Goal: Register for event/course

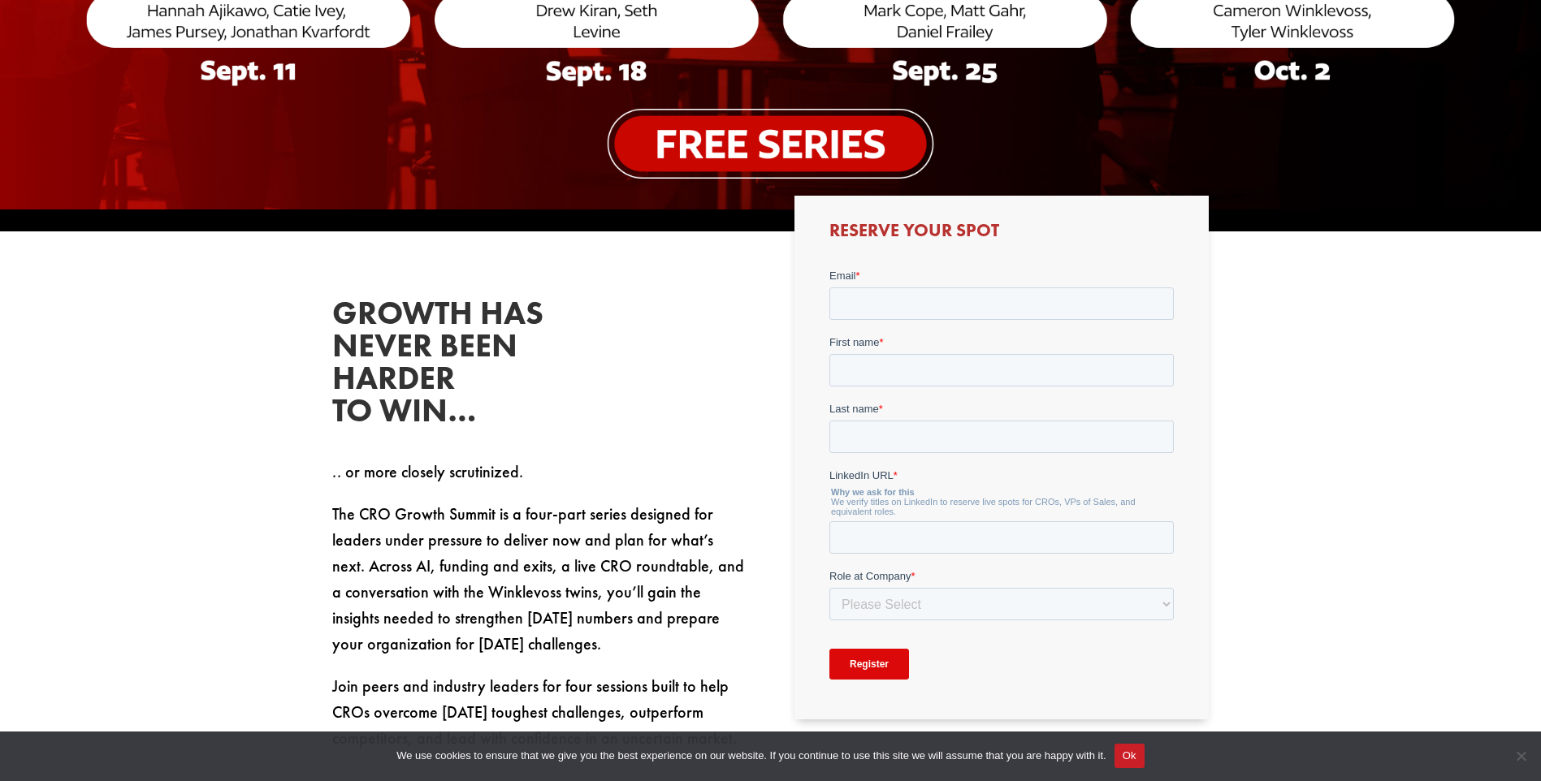
scroll to position [731, 0]
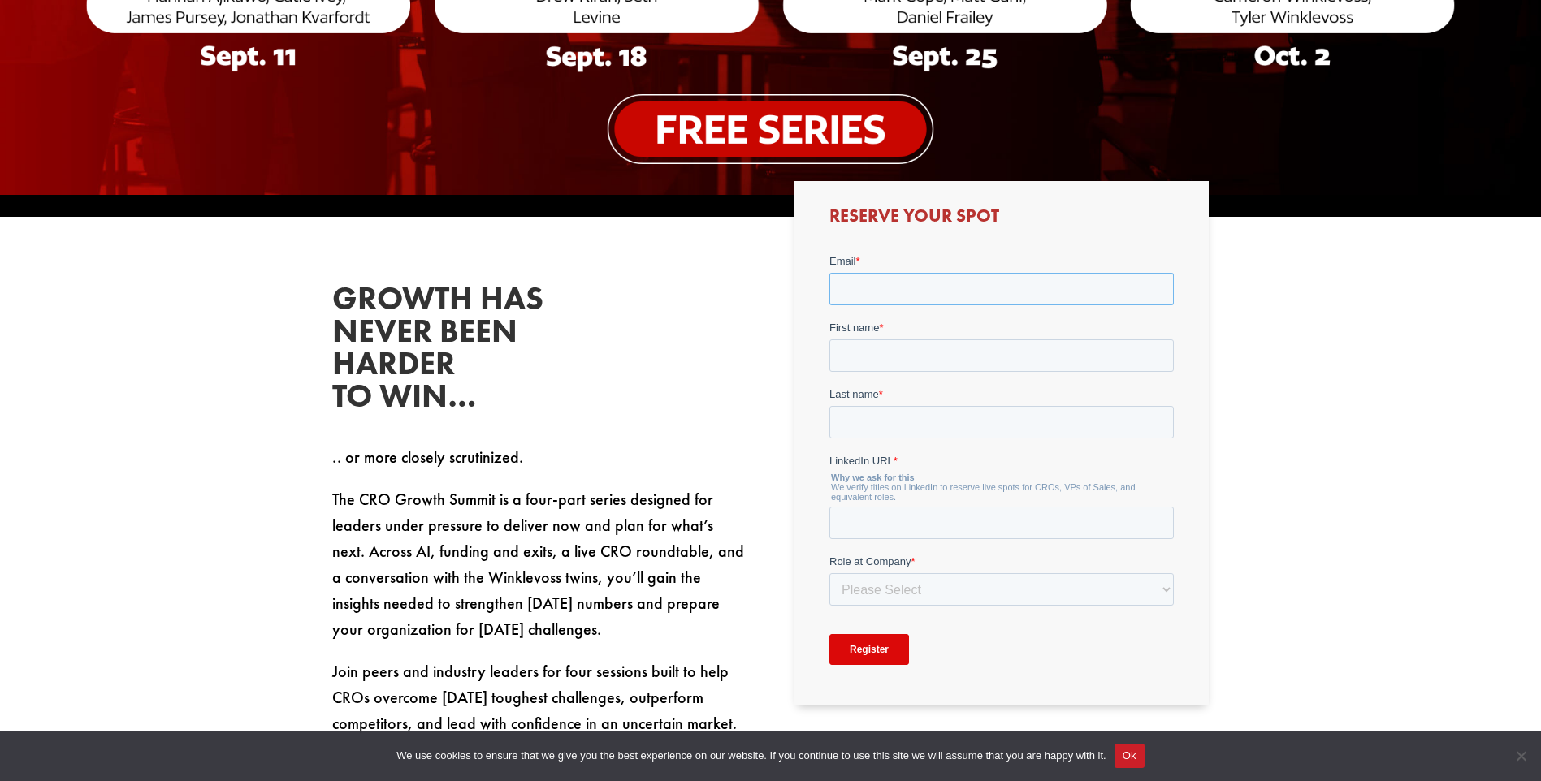
click at [891, 287] on input "Email *" at bounding box center [1001, 288] width 344 height 32
type input "[EMAIL_ADDRESS][DOMAIN_NAME]"
click at [893, 360] on input "First name *" at bounding box center [1001, 355] width 344 height 32
type input "[PERSON_NAME]"
click at [893, 426] on input "Last name *" at bounding box center [1001, 421] width 344 height 32
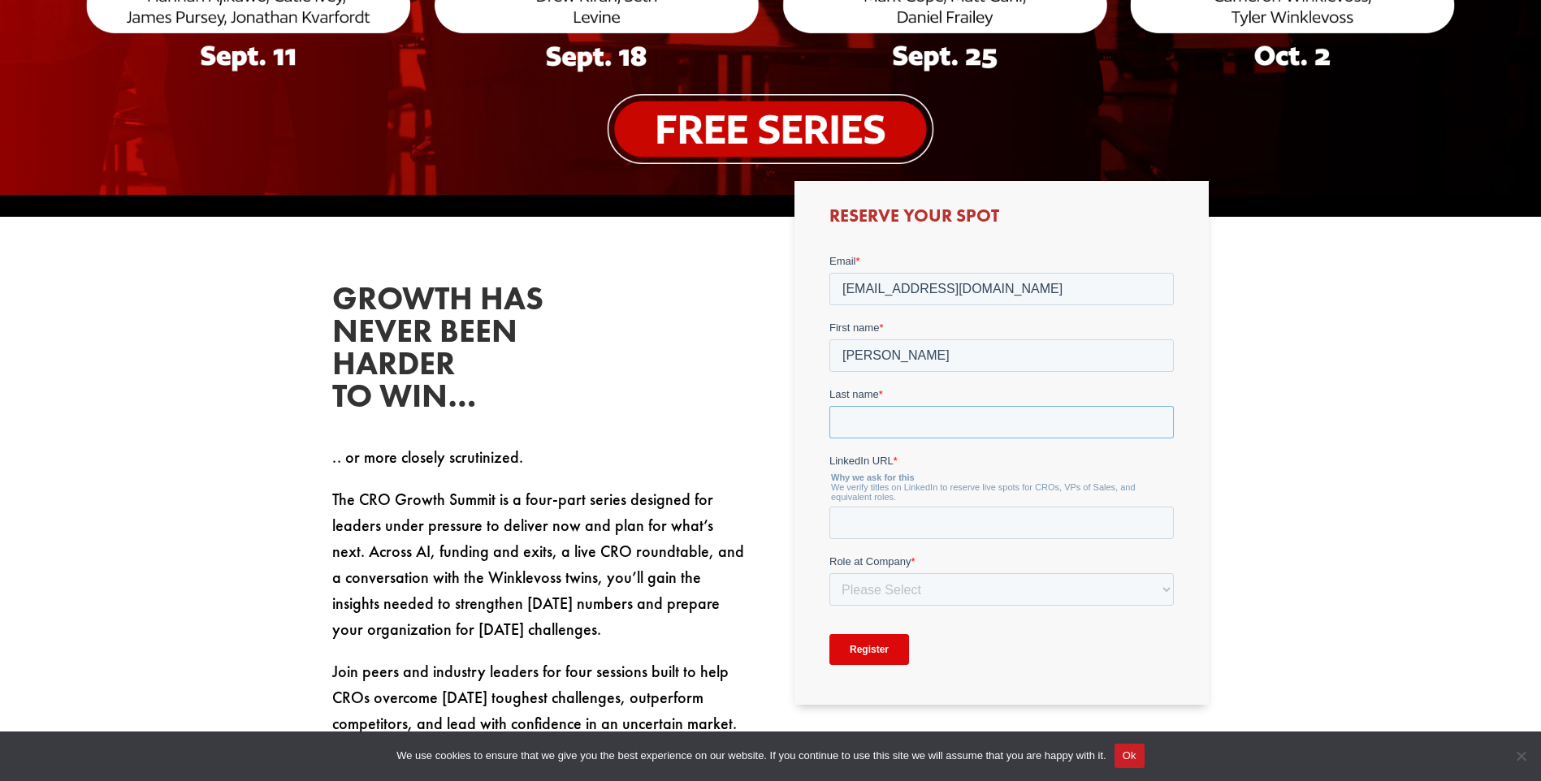
type input "[PERSON_NAME]"
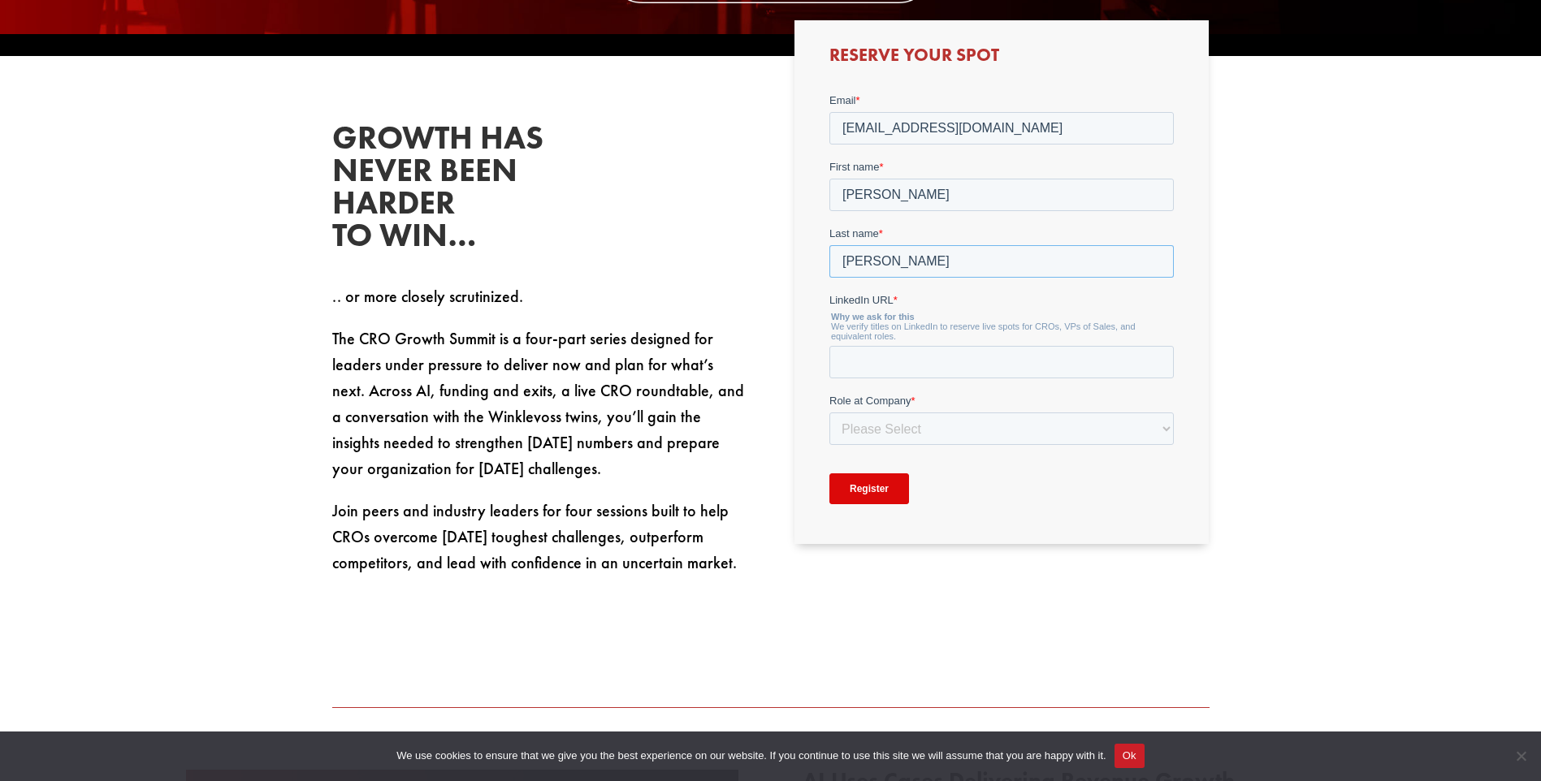
scroll to position [893, 0]
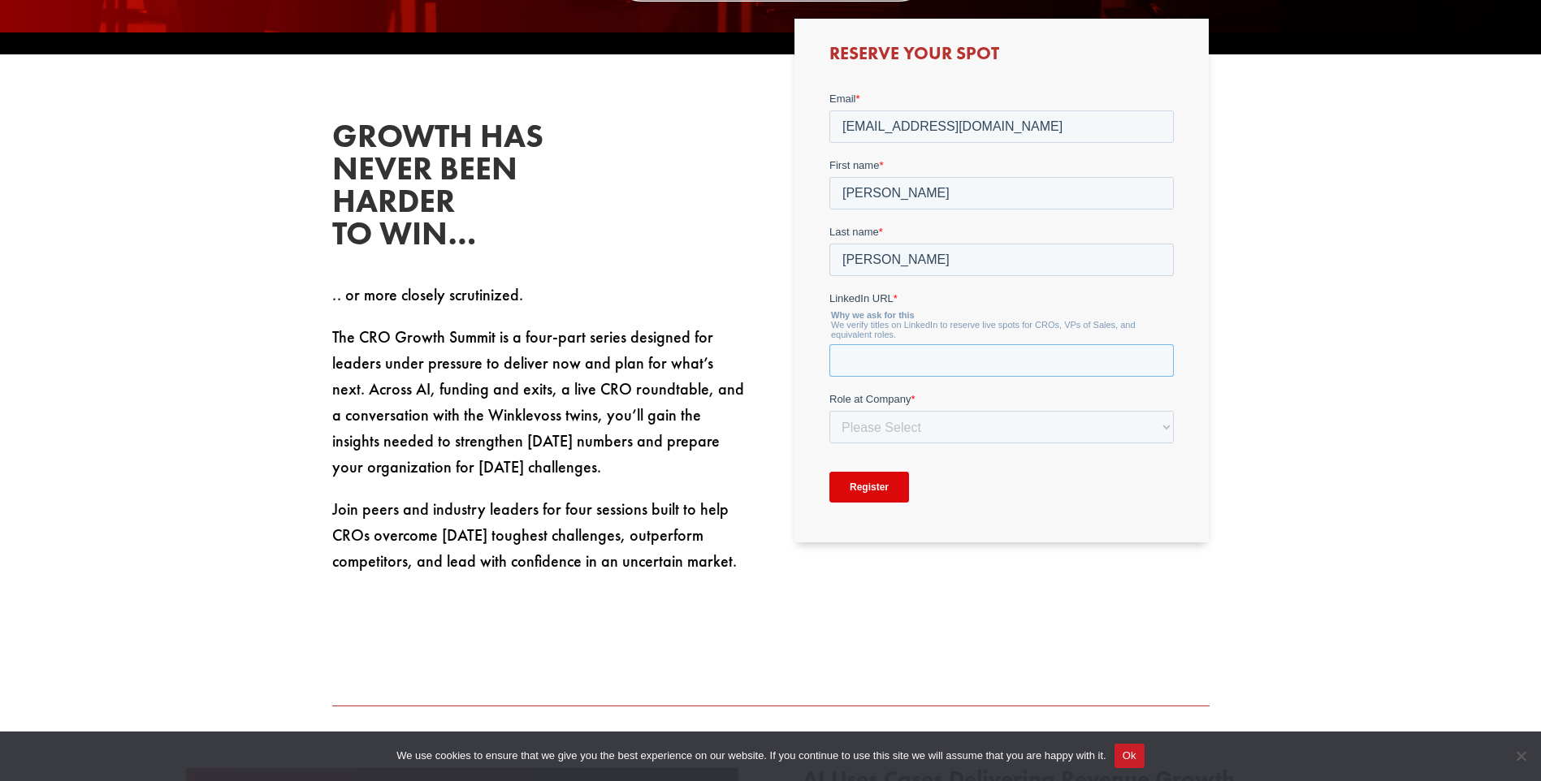
click at [849, 365] on input "LinkedIn URL *" at bounding box center [1001, 360] width 344 height 32
click at [1155, 433] on select "Please Select C-Level (CRO, CSO, etc) Senior Leadership (VP of Sales, VP of Ena…" at bounding box center [1001, 441] width 344 height 32
select select "Individual Contributor (AE, SDR, CSM, etc)"
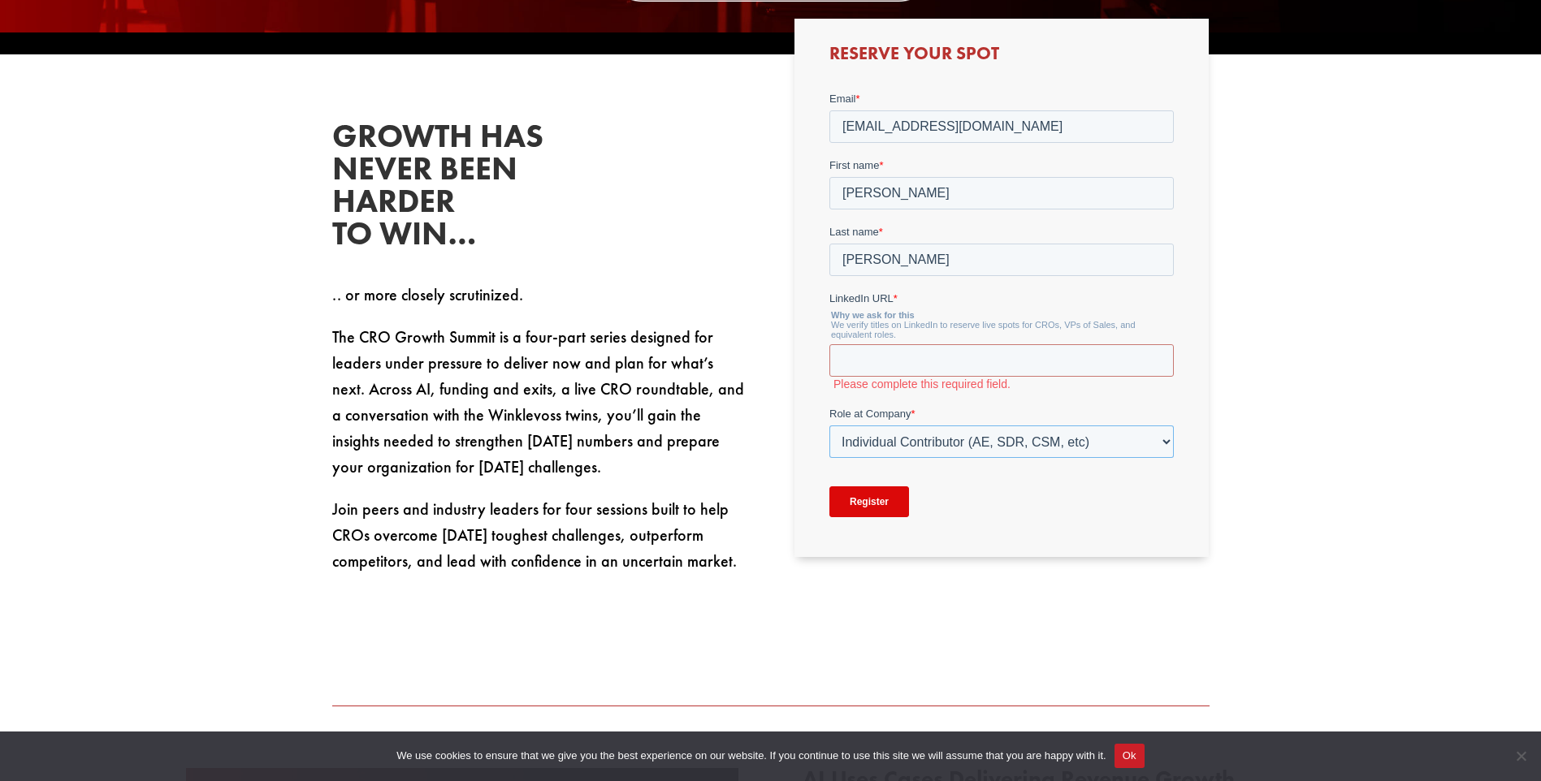
click at [829, 425] on select "Please Select C-Level (CRO, CSO, etc) Senior Leadership (VP of Sales, VP of Ena…" at bounding box center [1001, 441] width 344 height 32
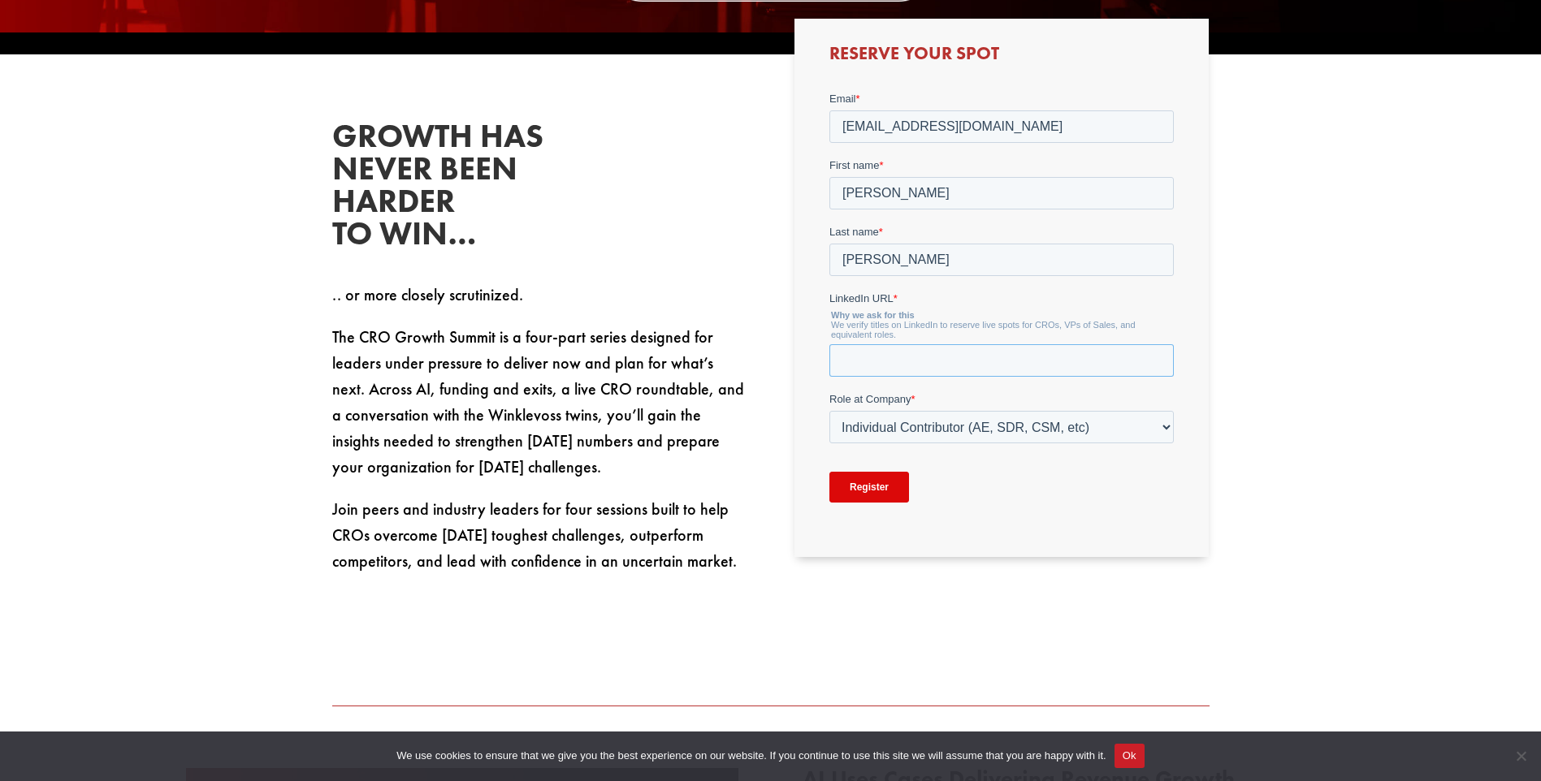
click at [910, 358] on input "LinkedIn URL *" at bounding box center [1001, 360] width 344 height 32
click at [896, 365] on input "LinkedIn URL *" at bounding box center [1001, 360] width 344 height 32
paste input "[URL][DOMAIN_NAME]"
type input "[URL][DOMAIN_NAME]"
drag, startPoint x: 866, startPoint y: 473, endPoint x: 1481, endPoint y: 554, distance: 620.8
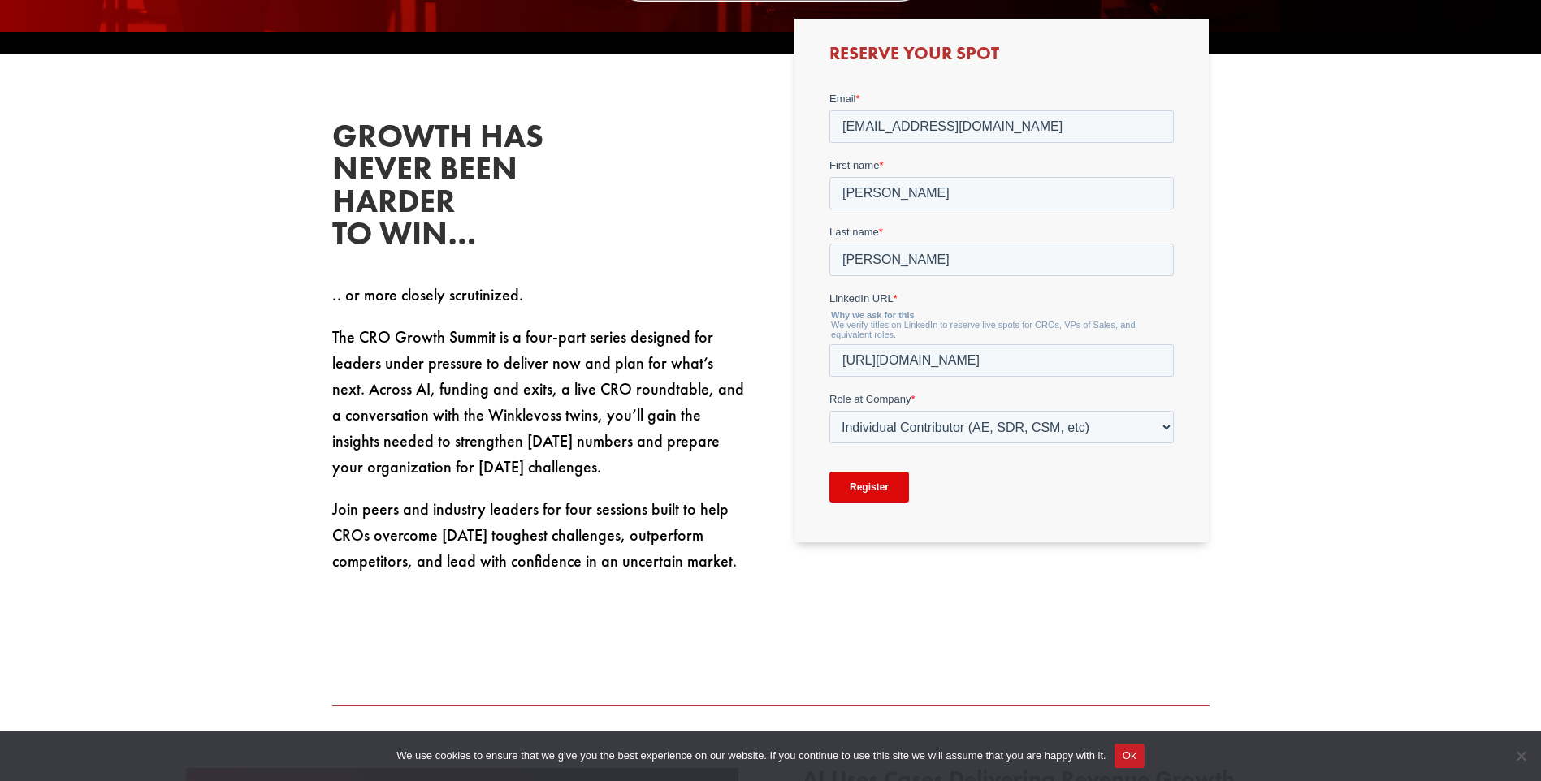
click at [866, 473] on input "Register" at bounding box center [869, 486] width 80 height 31
